Goal: Find specific page/section: Find specific page/section

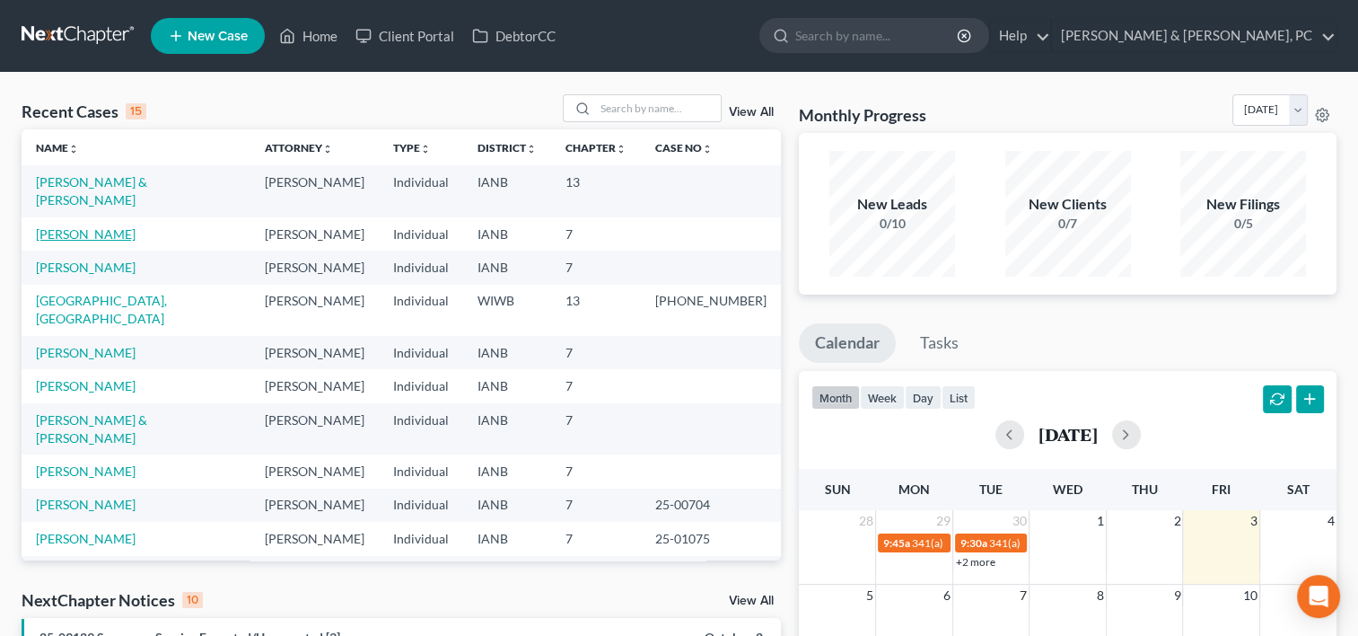
click at [83, 226] on link "[PERSON_NAME]" at bounding box center [86, 233] width 100 height 15
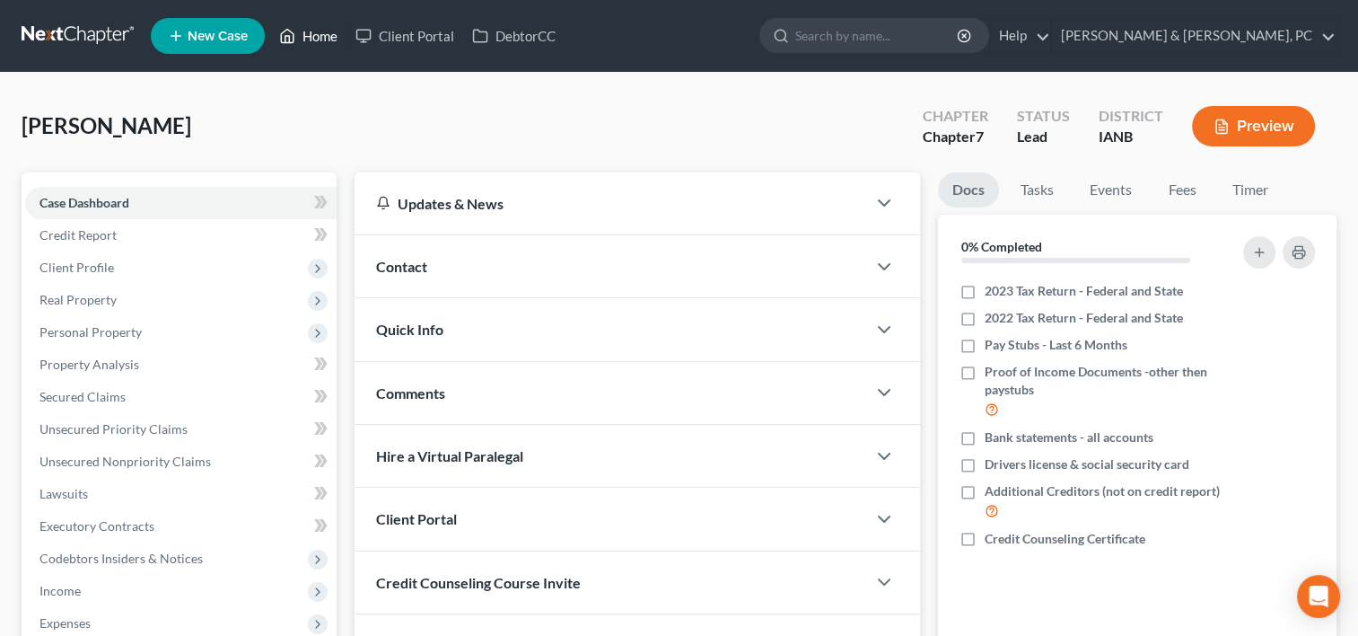
click at [311, 27] on link "Home" at bounding box center [308, 36] width 76 height 32
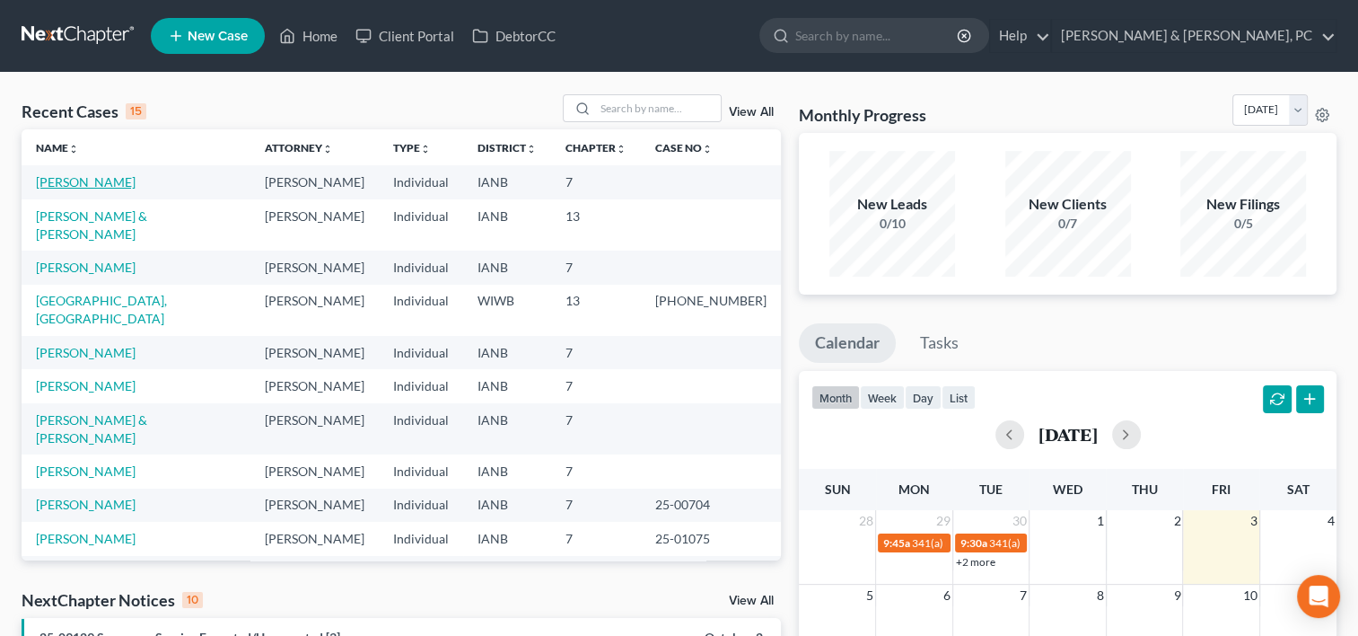
click at [92, 180] on link "[PERSON_NAME]" at bounding box center [86, 181] width 100 height 15
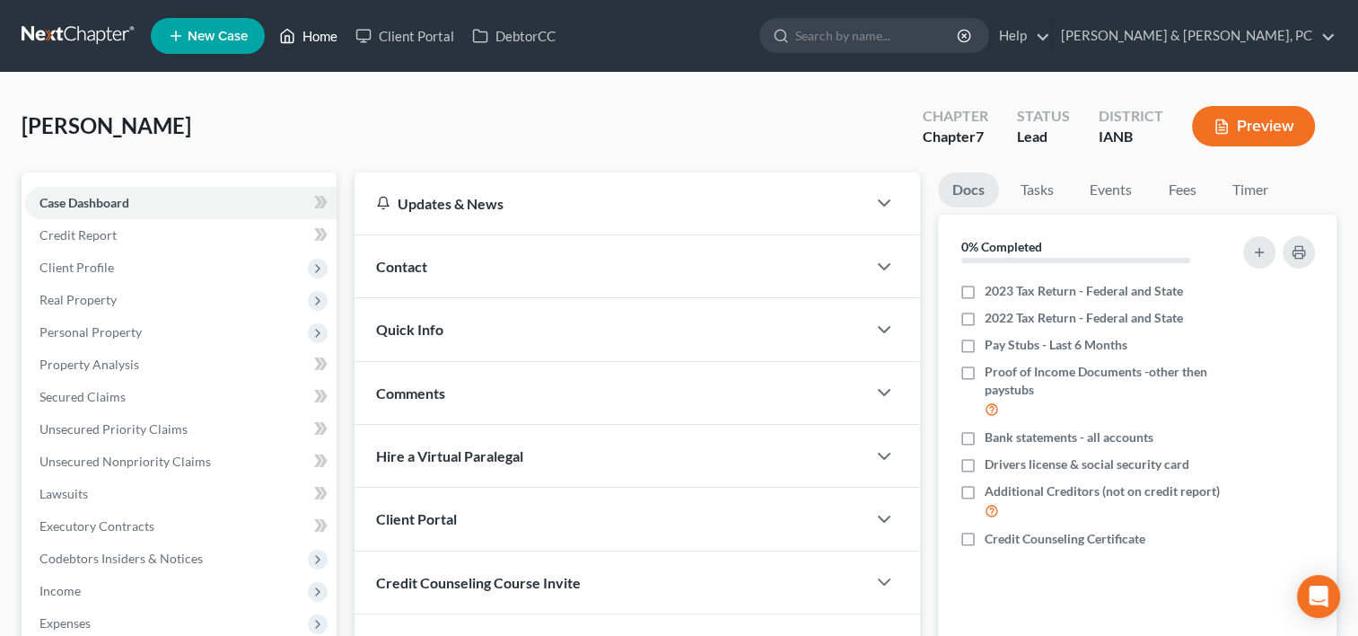
click at [321, 32] on link "Home" at bounding box center [308, 36] width 76 height 32
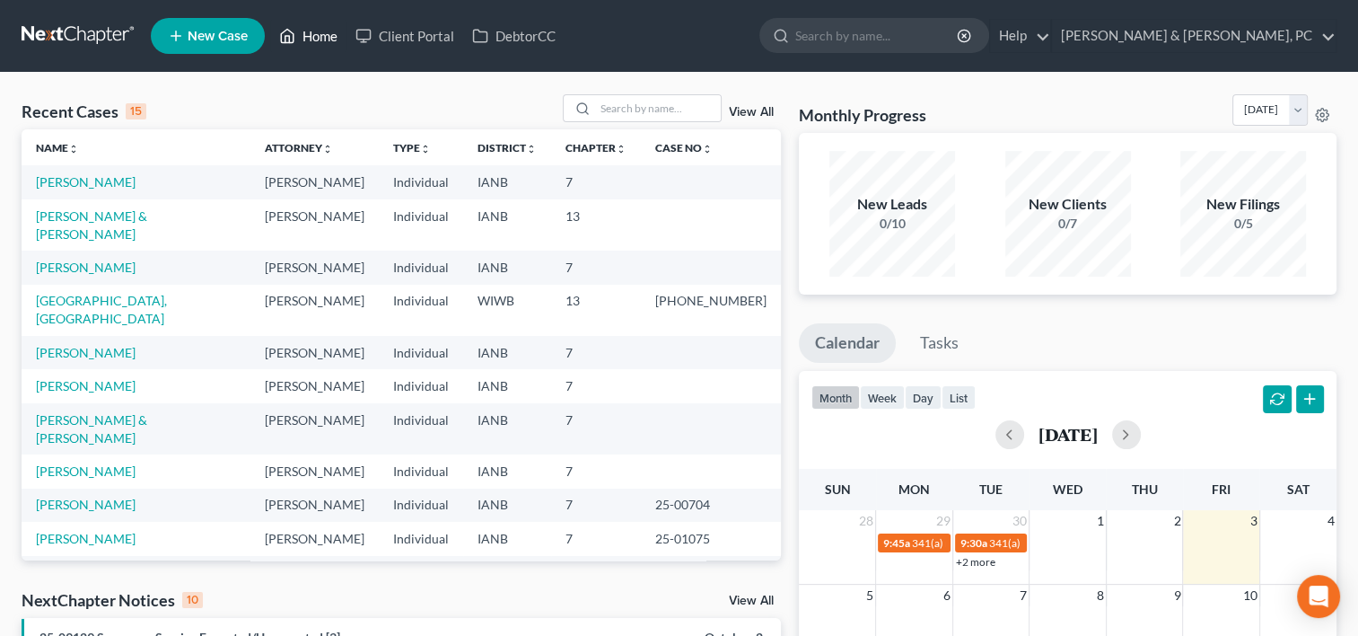
click at [321, 32] on link "Home" at bounding box center [308, 36] width 76 height 32
click at [101, 345] on link "[PERSON_NAME]" at bounding box center [86, 352] width 100 height 15
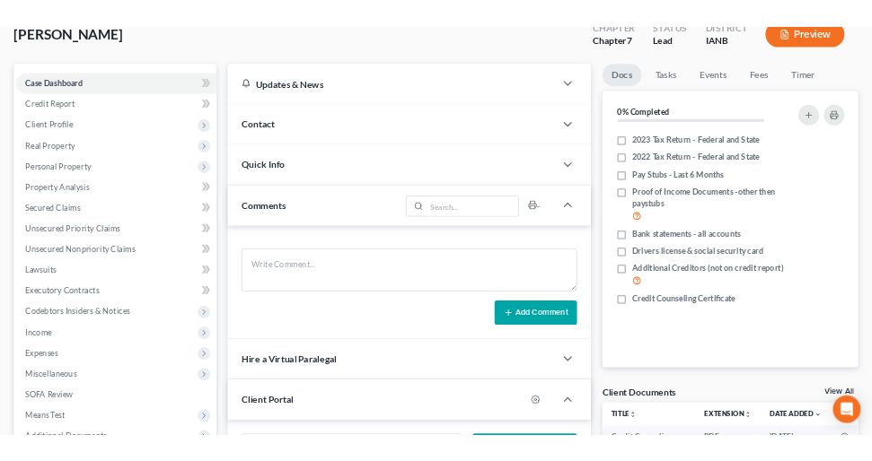
scroll to position [115, 0]
